Goal: Information Seeking & Learning: Learn about a topic

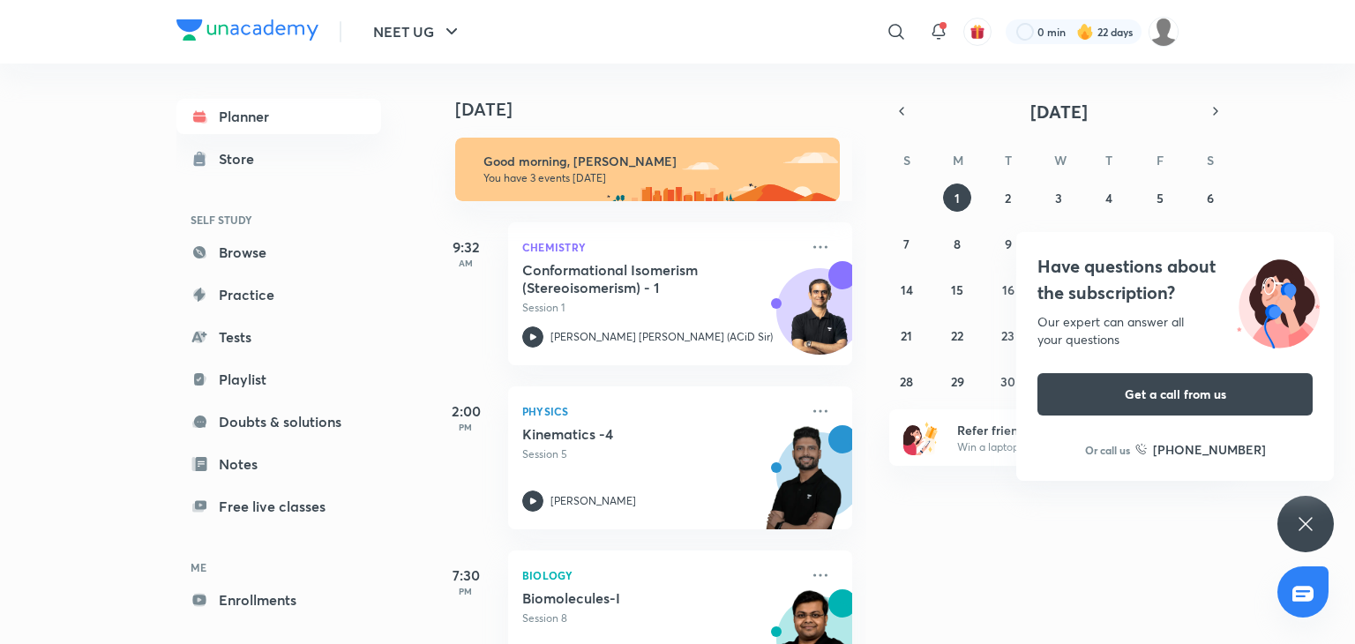
click at [1288, 527] on div "Have questions about the subscription? Our expert can answer all your questions…" at bounding box center [1306, 524] width 56 height 56
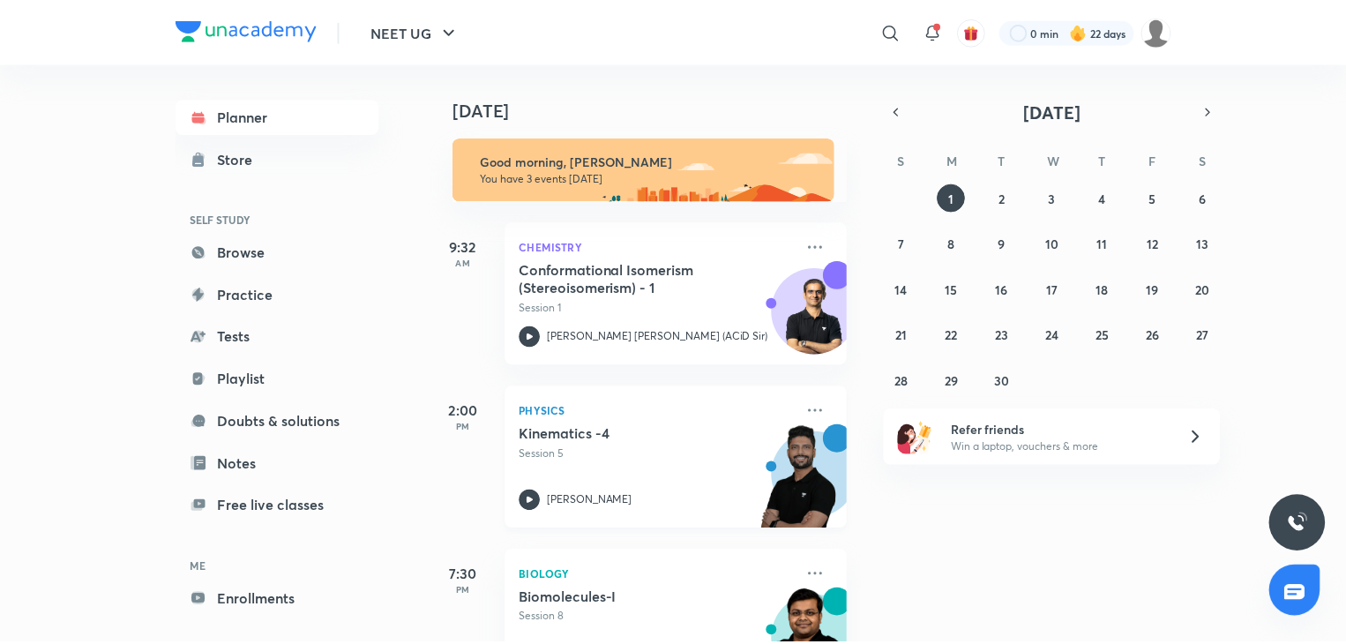
scroll to position [78, 0]
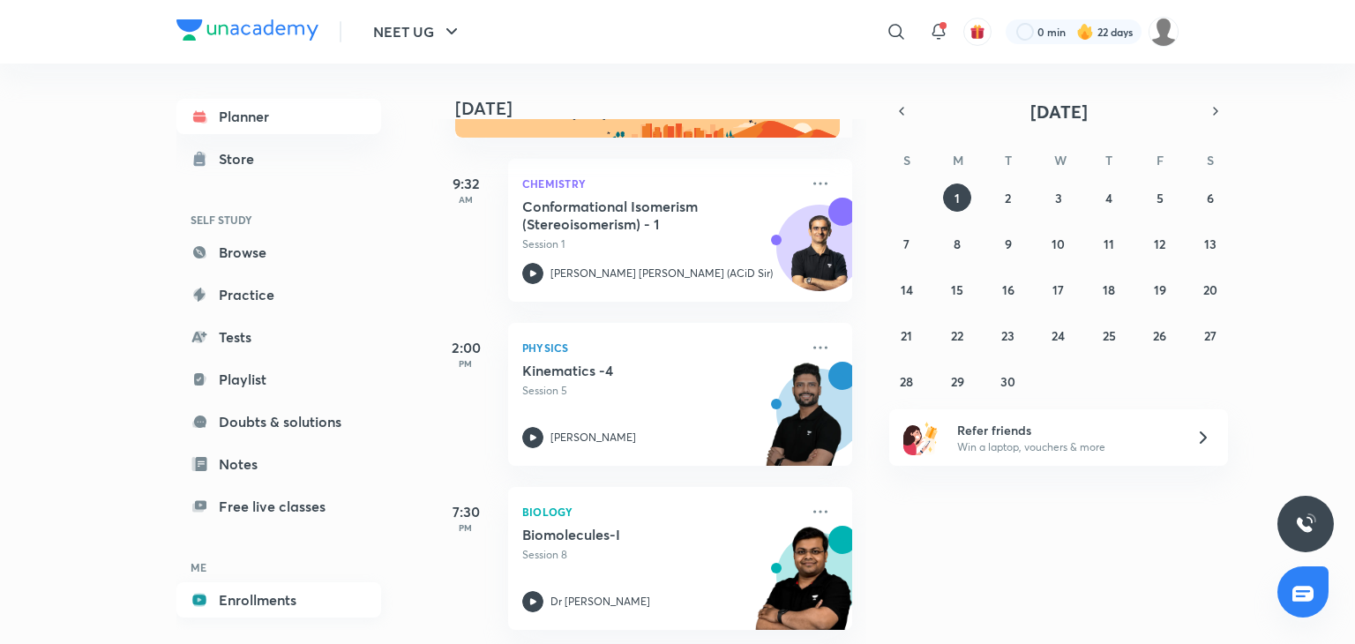
click at [262, 597] on link "Enrollments" at bounding box center [278, 599] width 205 height 35
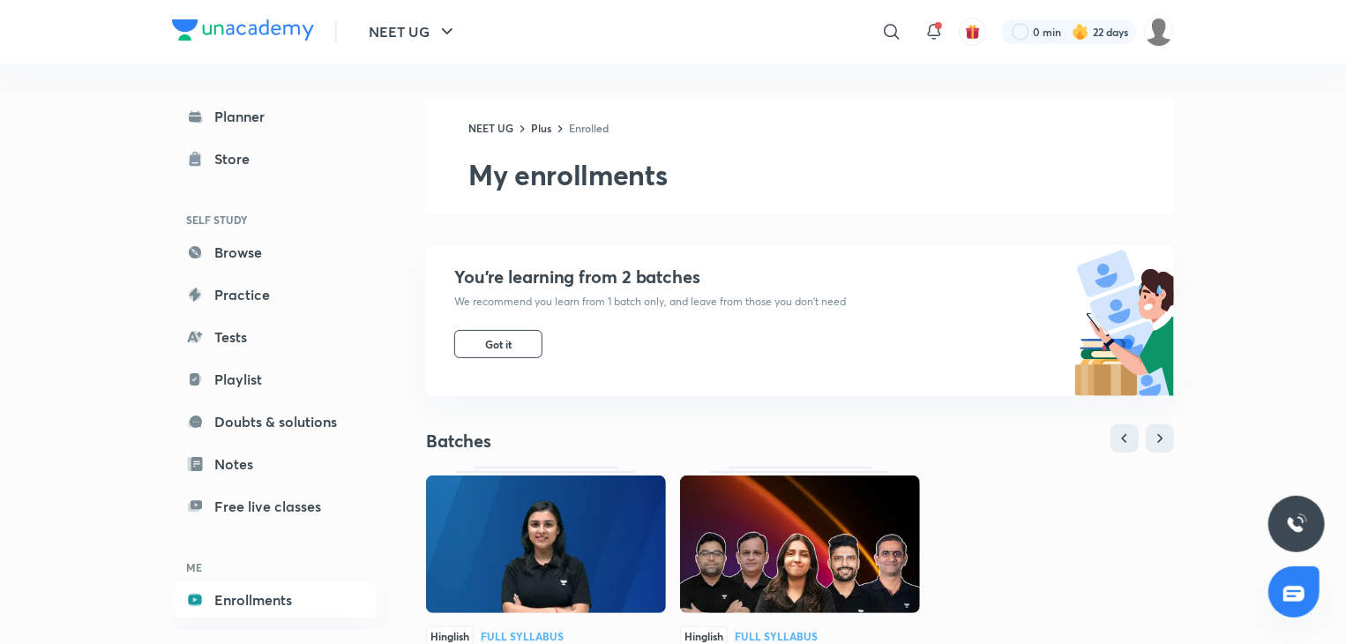
click at [499, 534] on img at bounding box center [546, 545] width 240 height 138
click at [753, 577] on img at bounding box center [800, 545] width 240 height 138
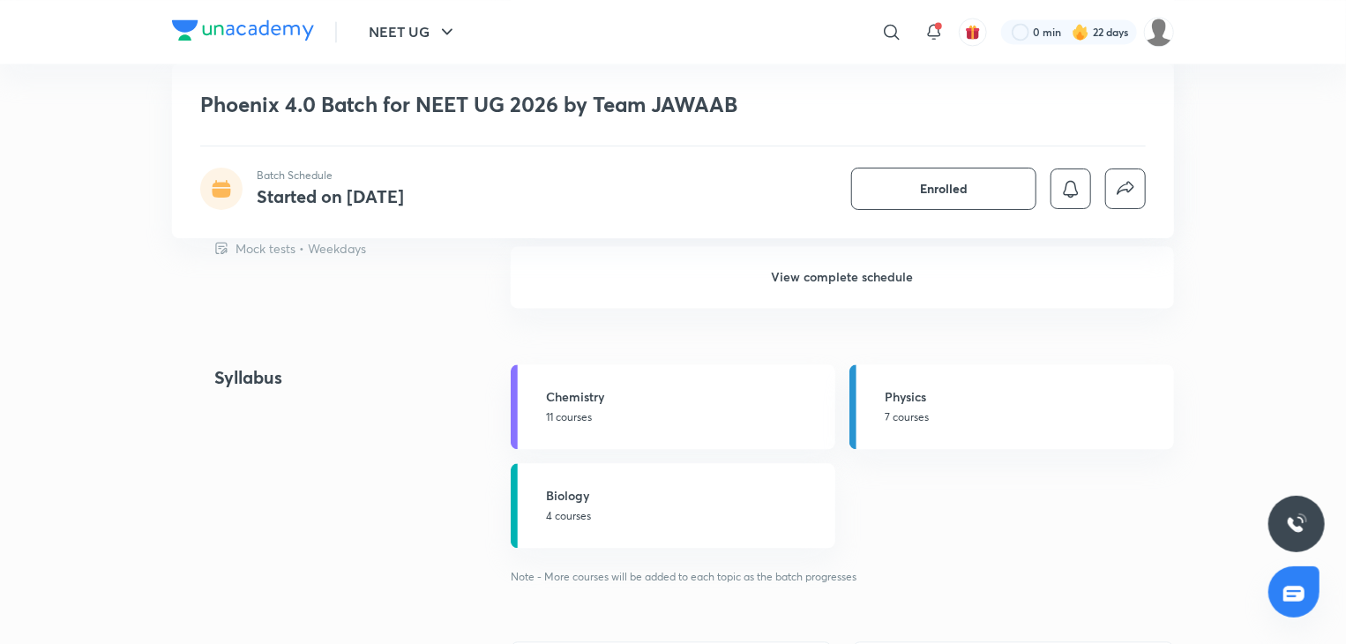
scroll to position [1792, 0]
click at [648, 520] on link "Biology 4 courses" at bounding box center [673, 502] width 325 height 85
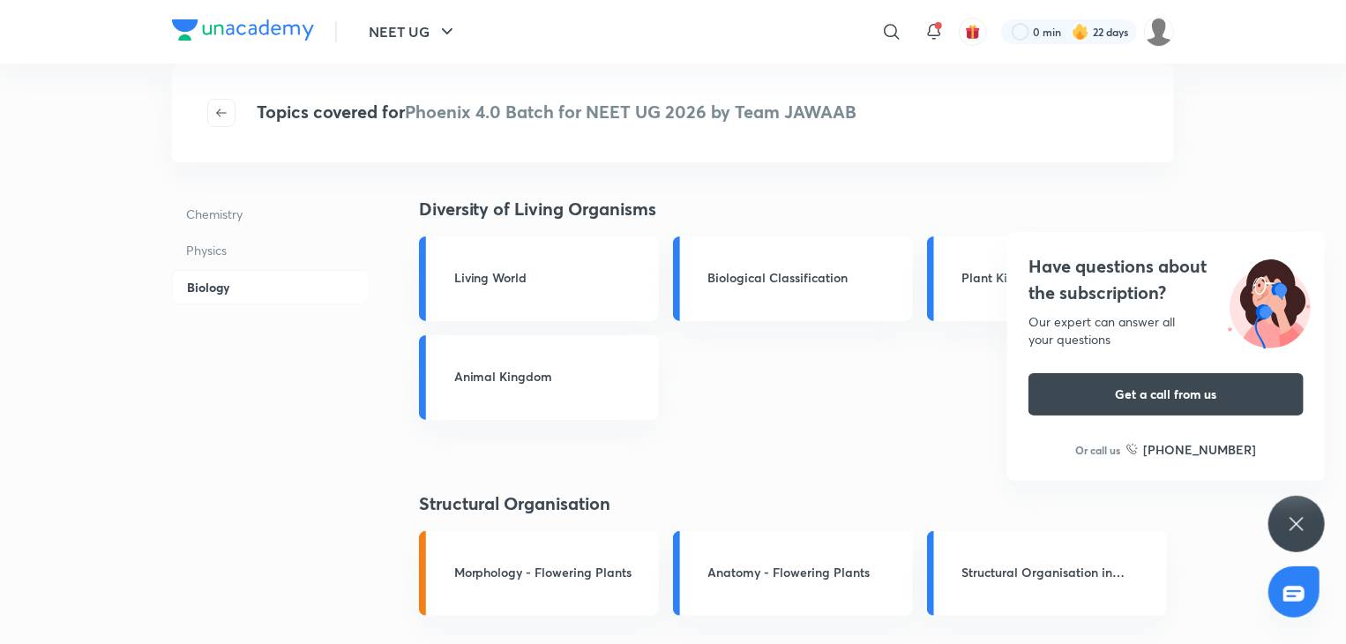
click at [1300, 521] on icon at bounding box center [1296, 523] width 13 height 13
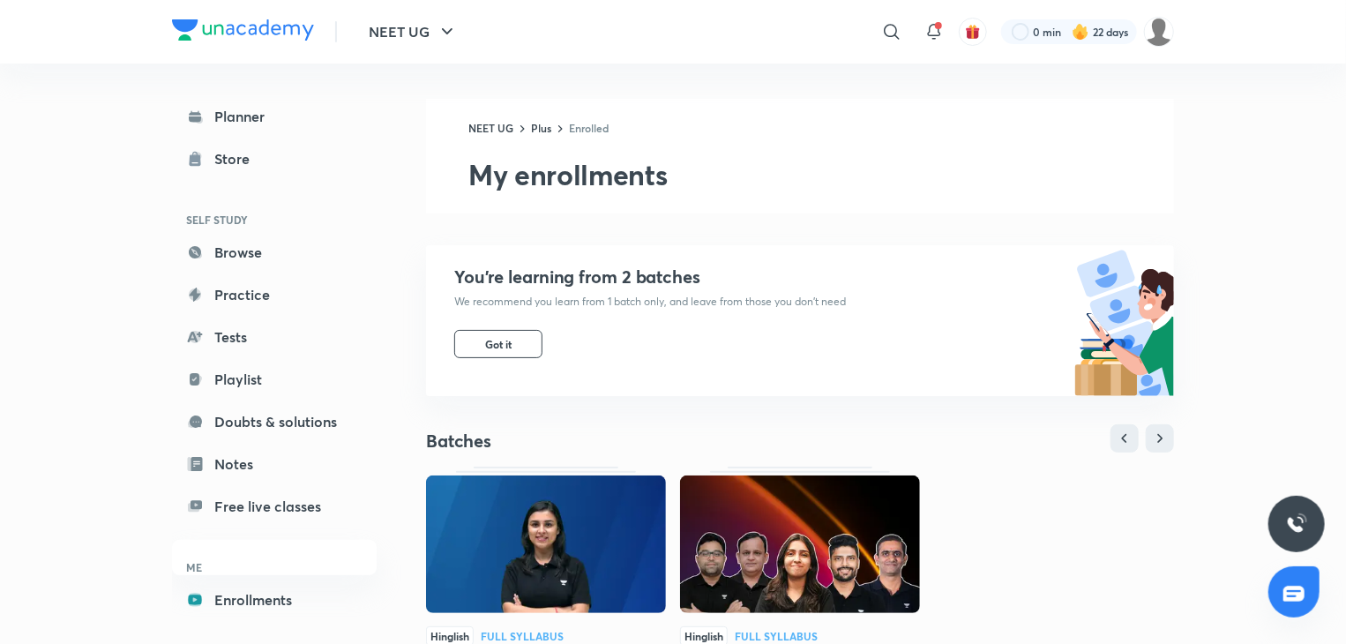
click at [522, 527] on img at bounding box center [546, 545] width 240 height 138
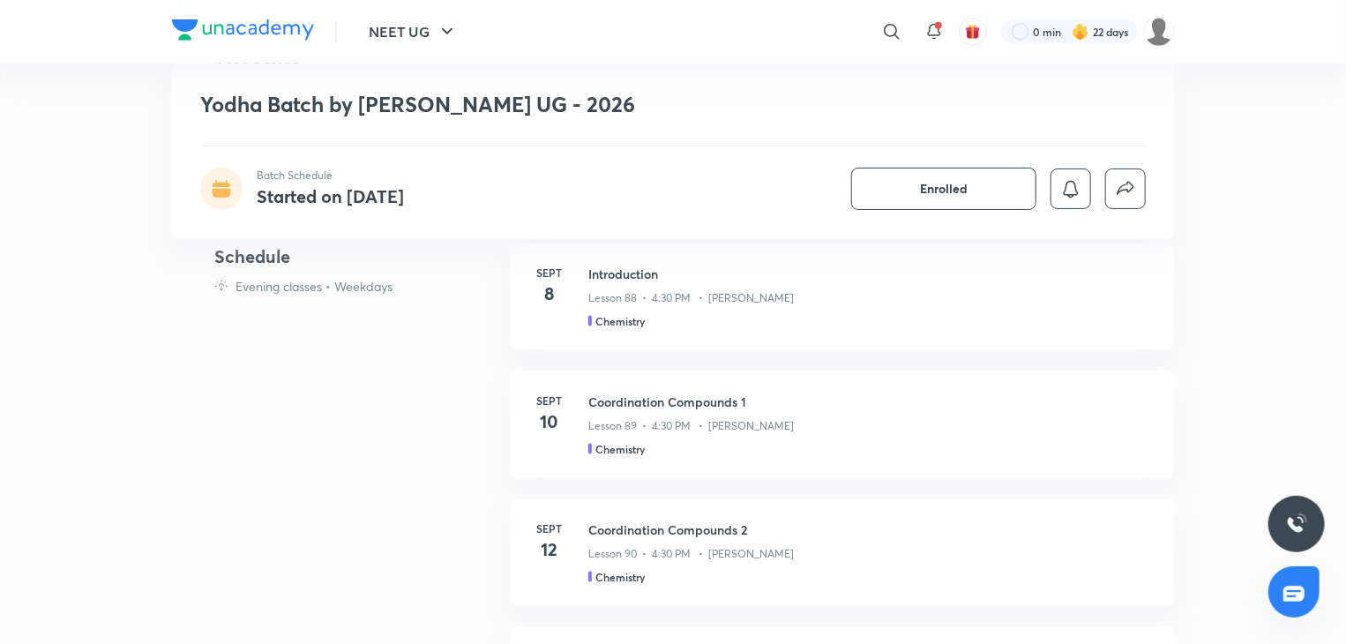
scroll to position [1002, 0]
